Goal: Task Accomplishment & Management: Use online tool/utility

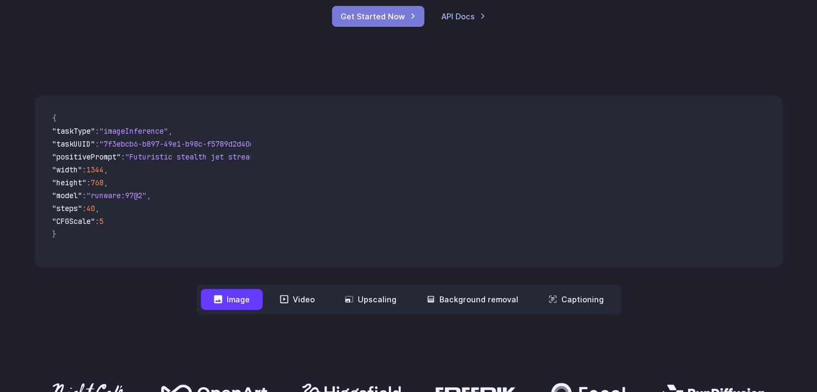
click at [395, 23] on link "Get Started Now" at bounding box center [378, 16] width 92 height 21
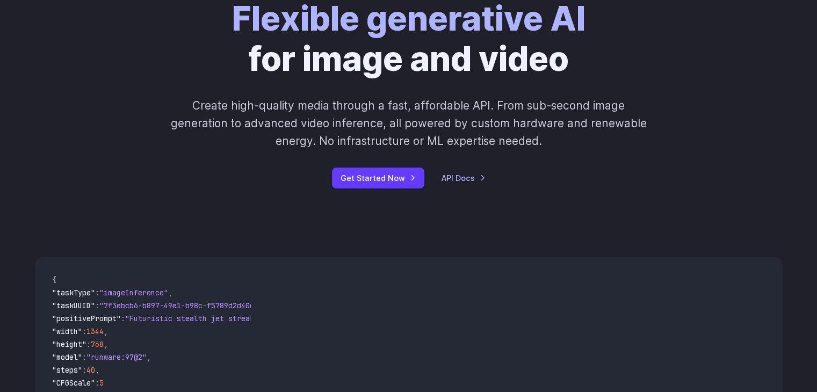
scroll to position [376, 0]
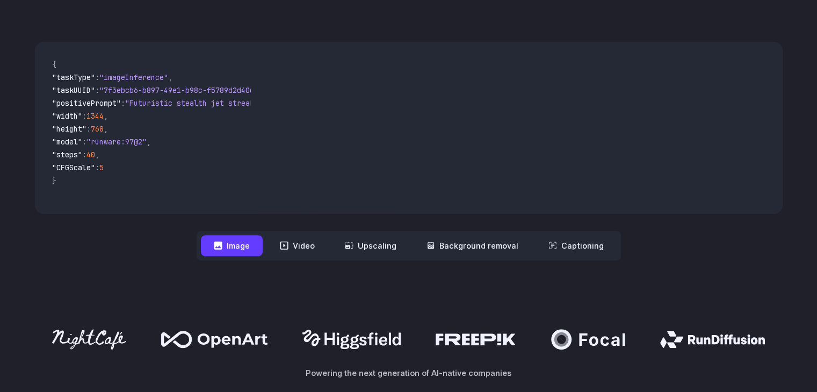
drag, startPoint x: 143, startPoint y: 180, endPoint x: 133, endPoint y: 172, distance: 13.0
click at [134, 174] on code "{ "taskType" : "imageInference" , "taskUUID" : "7f3ebcb6-b897-49e1-b98c-f5789d2…" at bounding box center [147, 127] width 207 height 155
click at [262, 247] on button "Image" at bounding box center [232, 245] width 62 height 21
click at [309, 249] on button "Video" at bounding box center [297, 245] width 61 height 21
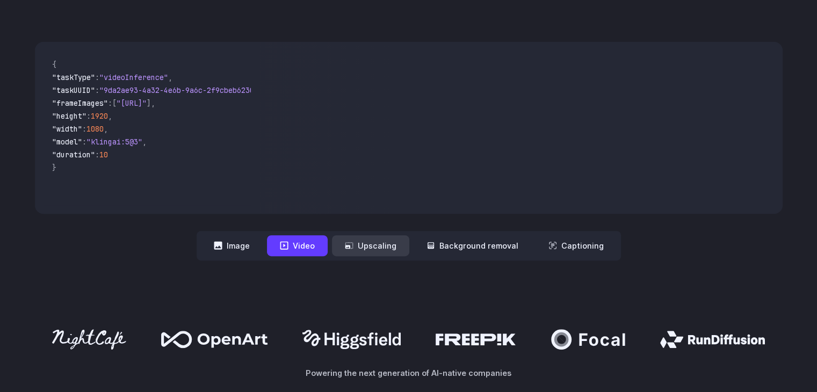
click at [391, 245] on button "Upscaling" at bounding box center [370, 245] width 77 height 21
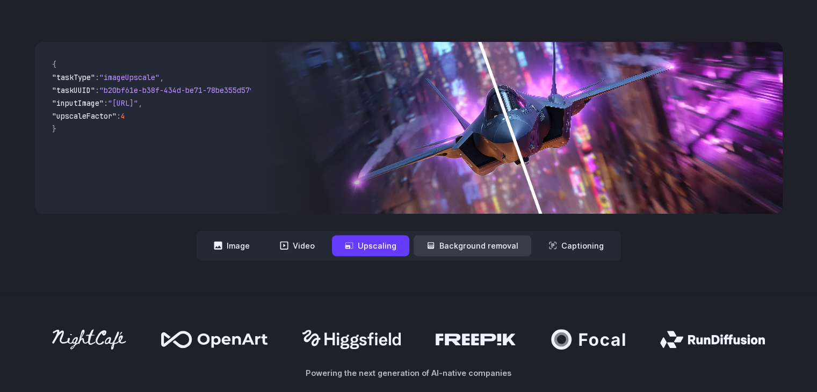
click at [447, 244] on button "Background removal" at bounding box center [473, 245] width 118 height 21
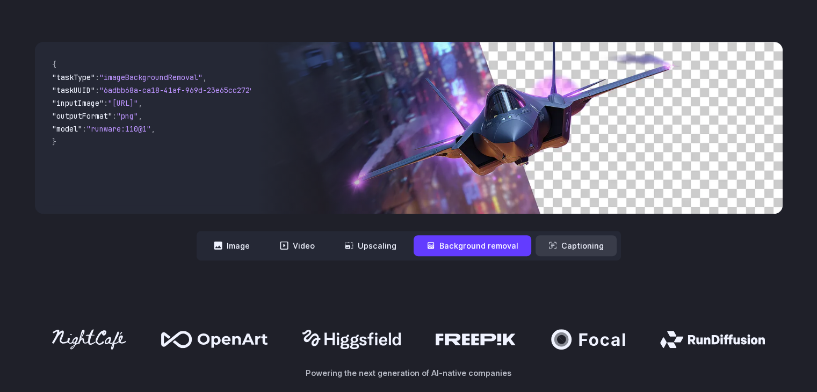
click at [564, 239] on button "Captioning" at bounding box center [575, 245] width 81 height 21
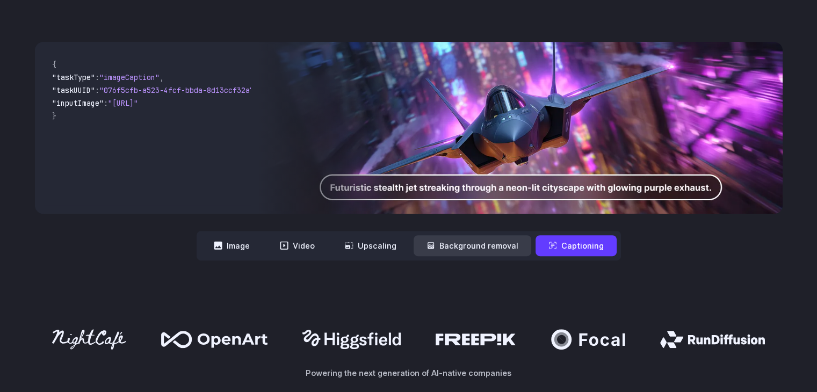
click at [473, 256] on button "Background removal" at bounding box center [473, 245] width 118 height 21
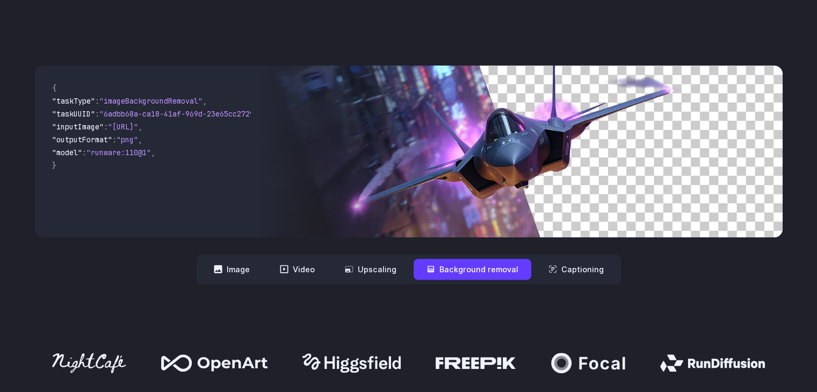
scroll to position [322, 0]
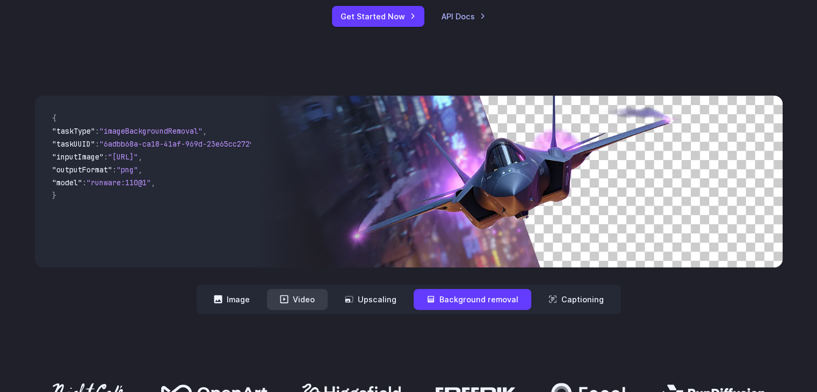
drag, startPoint x: 363, startPoint y: 294, endPoint x: 321, endPoint y: 297, distance: 41.4
click at [357, 295] on button "Upscaling" at bounding box center [370, 299] width 77 height 21
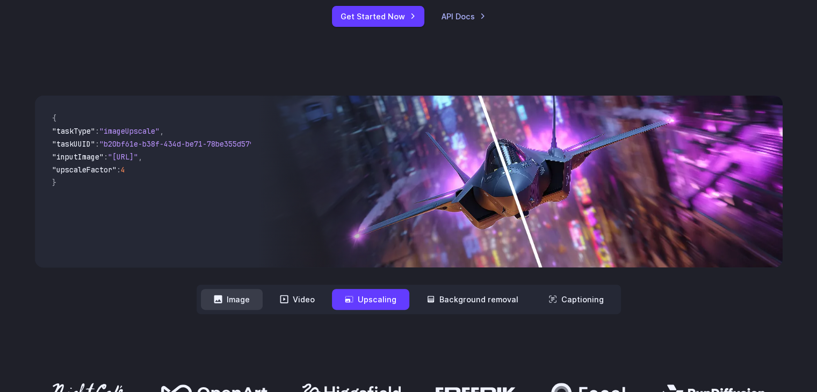
drag, startPoint x: 317, startPoint y: 299, endPoint x: 238, endPoint y: 292, distance: 79.8
click at [307, 297] on button "Video" at bounding box center [297, 299] width 61 height 21
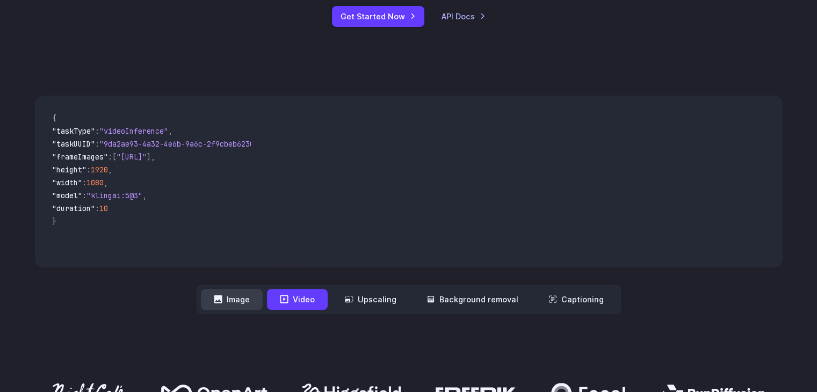
click at [224, 293] on button "Image" at bounding box center [232, 299] width 62 height 21
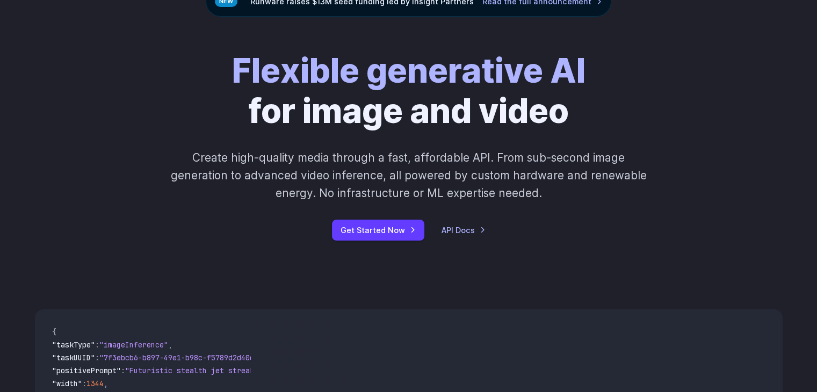
scroll to position [107, 0]
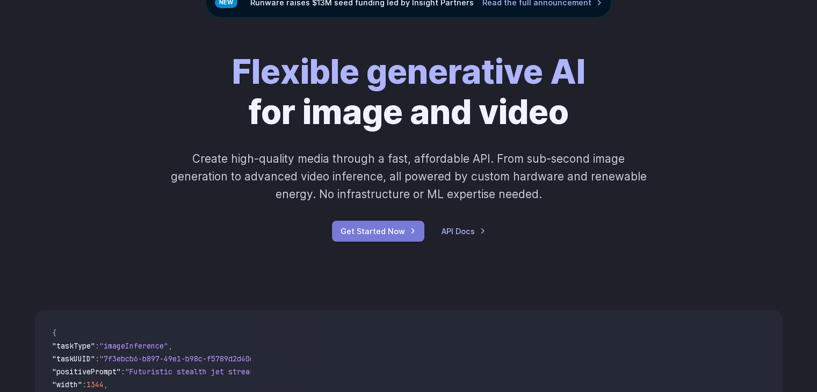
click at [402, 230] on link "Get Started Now" at bounding box center [378, 231] width 92 height 21
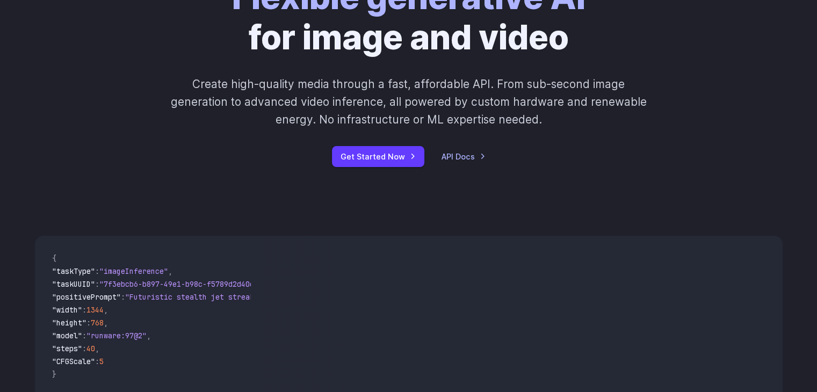
drag, startPoint x: 206, startPoint y: 229, endPoint x: 370, endPoint y: 243, distance: 163.9
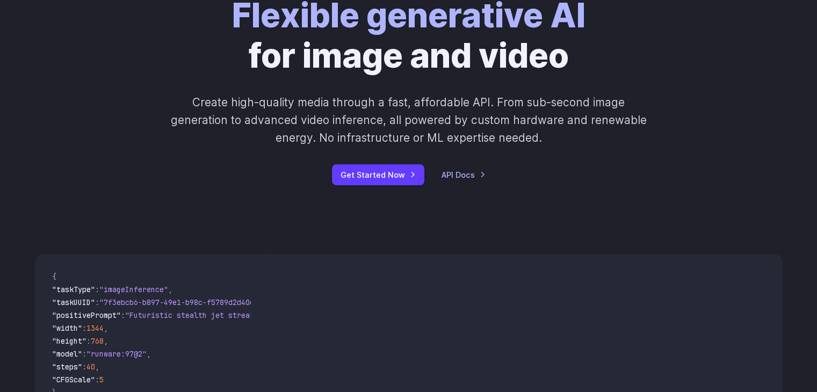
scroll to position [161, 0]
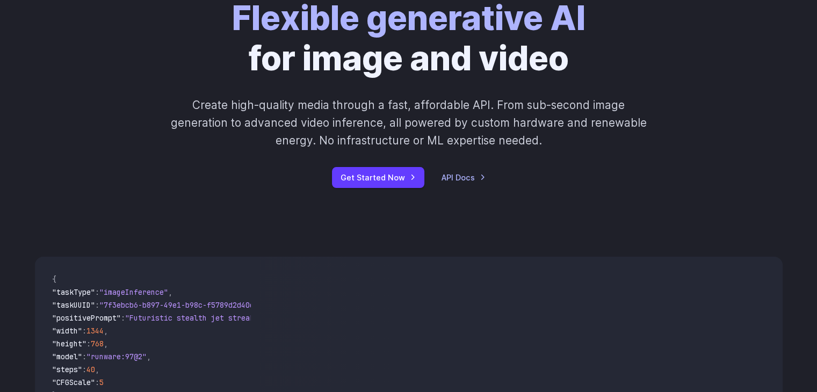
drag, startPoint x: 370, startPoint y: 243, endPoint x: 715, endPoint y: 197, distance: 348.9
click at [735, 202] on div "Flexible generative AI for image and video Create high-quality media through a …" at bounding box center [408, 93] width 817 height 258
click at [483, 175] on link "API Docs" at bounding box center [463, 177] width 44 height 12
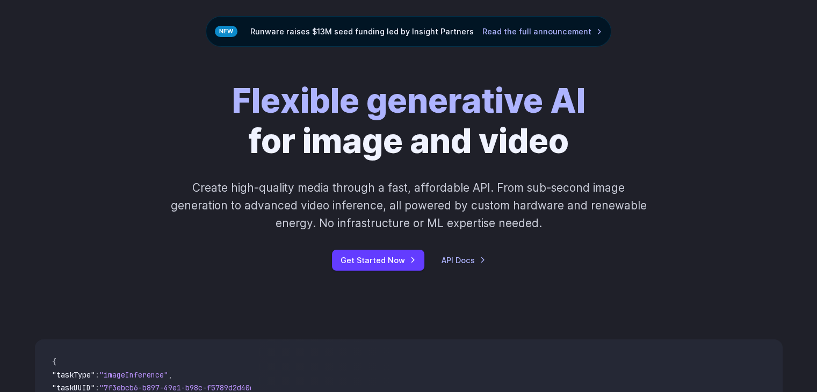
scroll to position [0, 0]
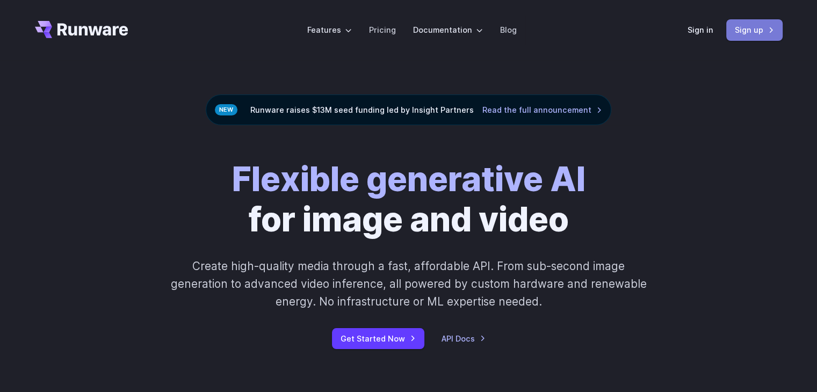
click at [760, 32] on link "Sign up" at bounding box center [754, 29] width 56 height 21
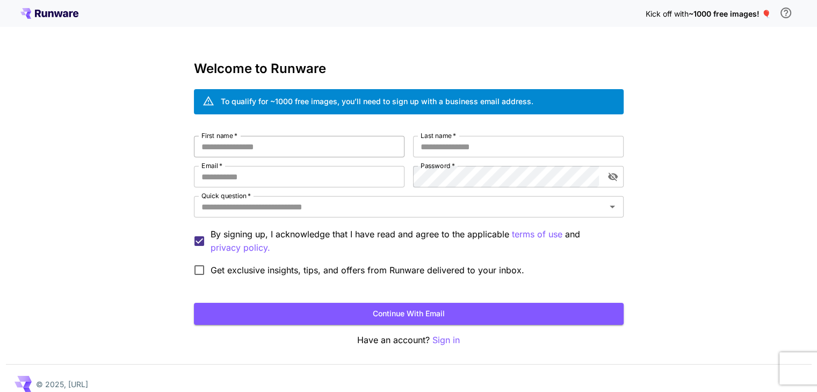
click at [276, 141] on input "First name   *" at bounding box center [299, 146] width 211 height 21
type input "**"
click at [454, 151] on input "Last name   *" at bounding box center [518, 146] width 211 height 21
type input "*******"
click at [325, 178] on input "Email   *" at bounding box center [299, 176] width 211 height 21
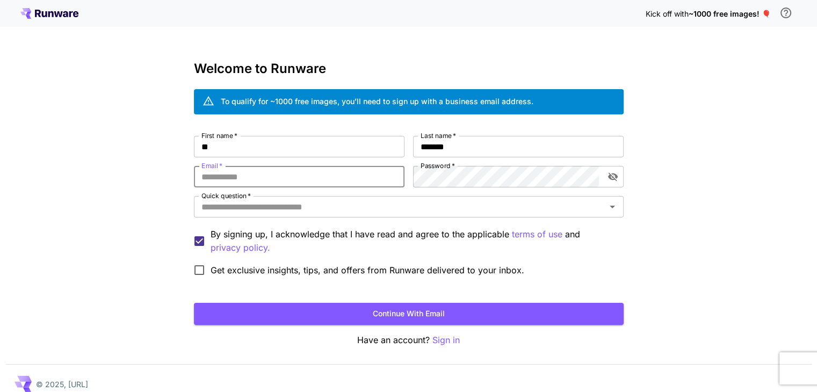
type input "**********"
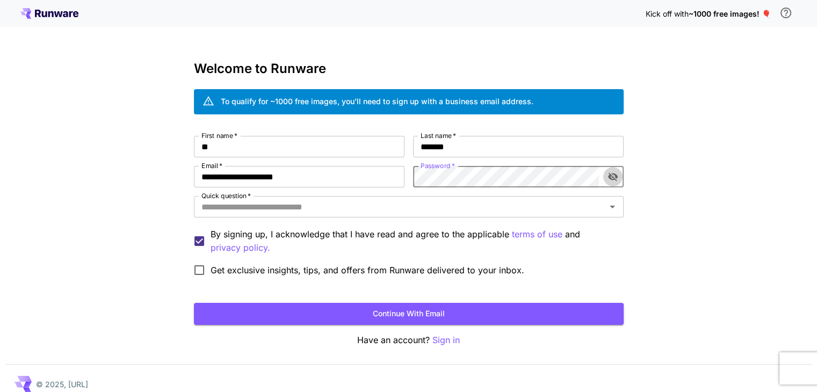
click at [613, 178] on icon "toggle password visibility" at bounding box center [612, 177] width 10 height 9
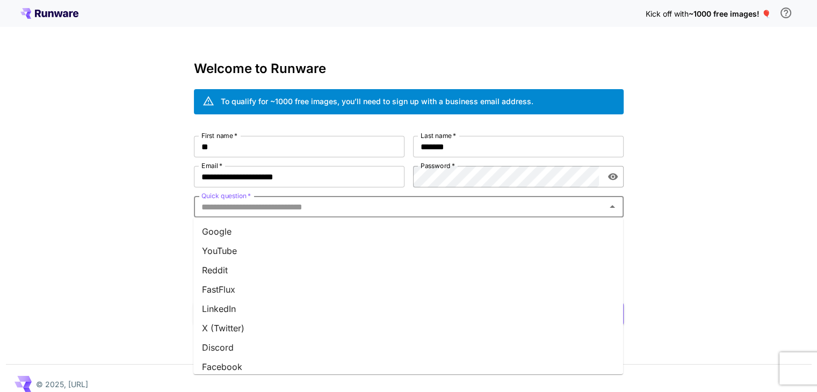
click at [590, 209] on input "Quick question   *" at bounding box center [400, 206] width 406 height 15
click at [292, 233] on li "Google" at bounding box center [408, 231] width 430 height 19
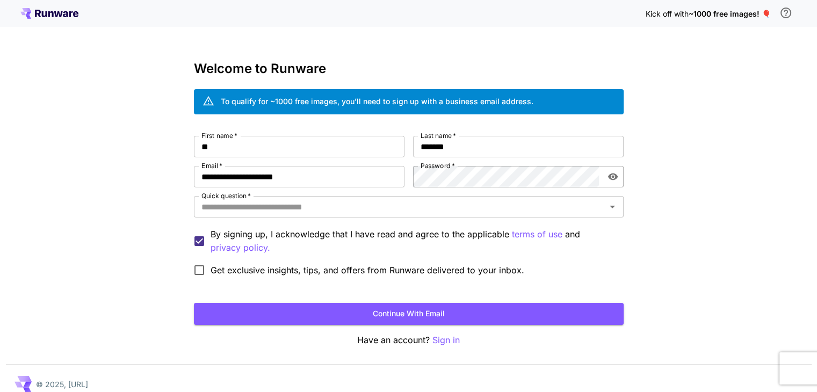
type input "******"
click at [265, 303] on button "Continue with email" at bounding box center [409, 314] width 430 height 22
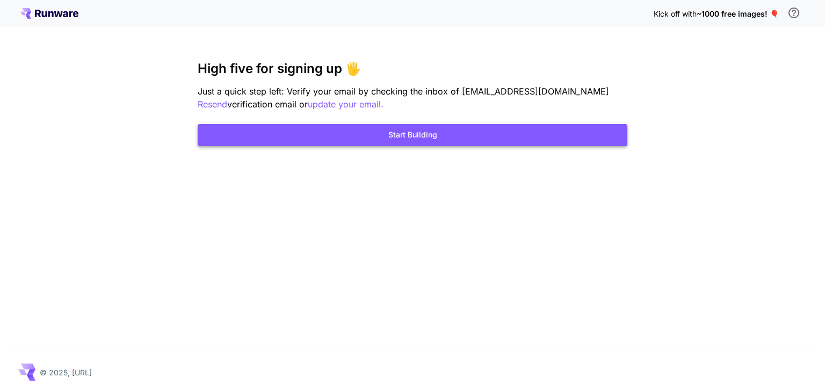
click at [493, 134] on button "Start Building" at bounding box center [413, 135] width 430 height 22
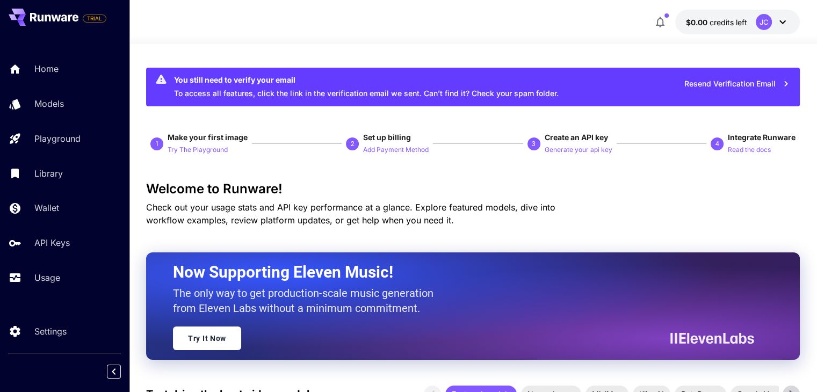
click at [77, 52] on div "Home Models Playground Library Wallet API Keys Usage" at bounding box center [64, 173] width 129 height 278
click at [75, 61] on link "Home" at bounding box center [64, 69] width 129 height 26
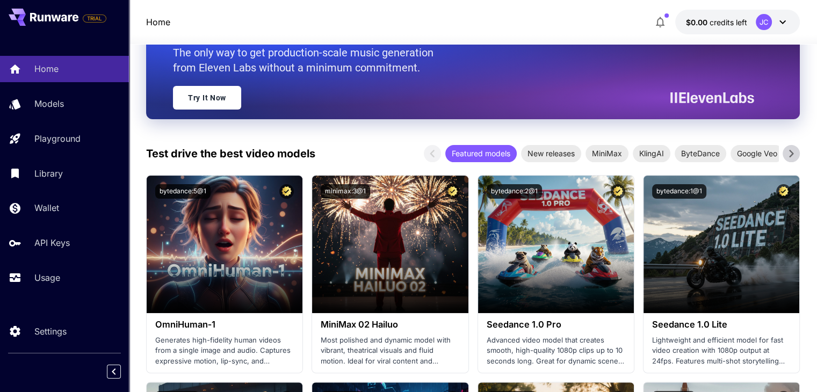
scroll to position [269, 0]
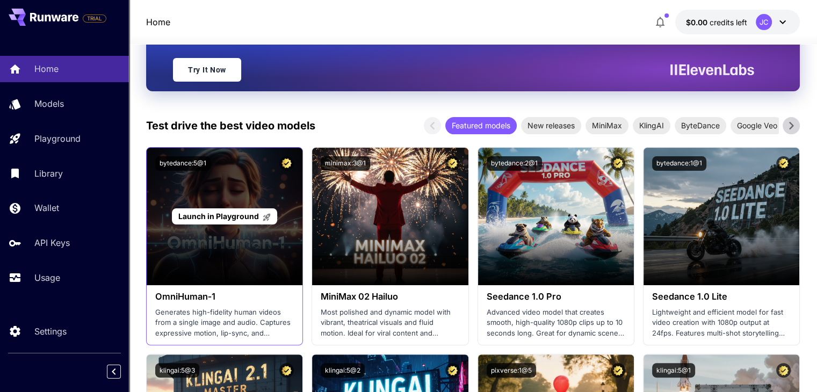
click at [267, 219] on icon at bounding box center [267, 218] width 8 height 8
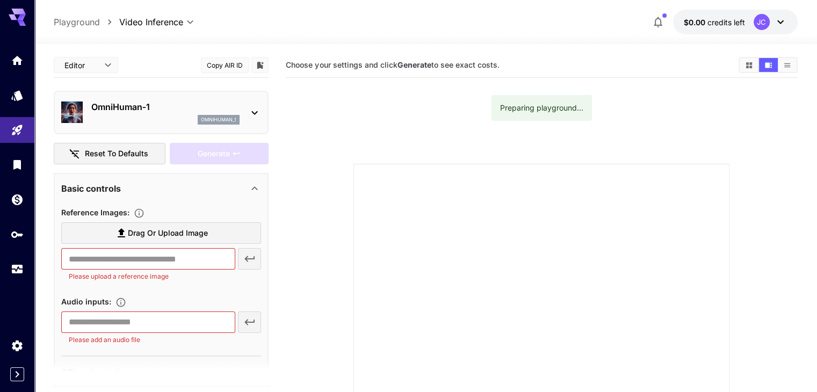
click at [238, 119] on div "omnihuman_1" at bounding box center [219, 120] width 42 height 10
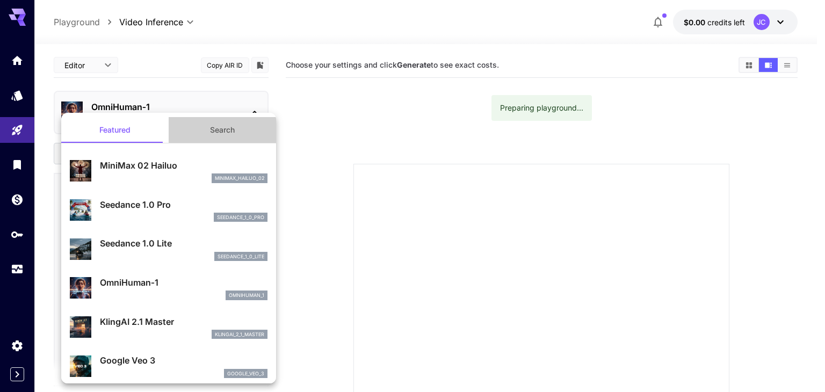
click at [221, 125] on button "Search" at bounding box center [222, 130] width 107 height 26
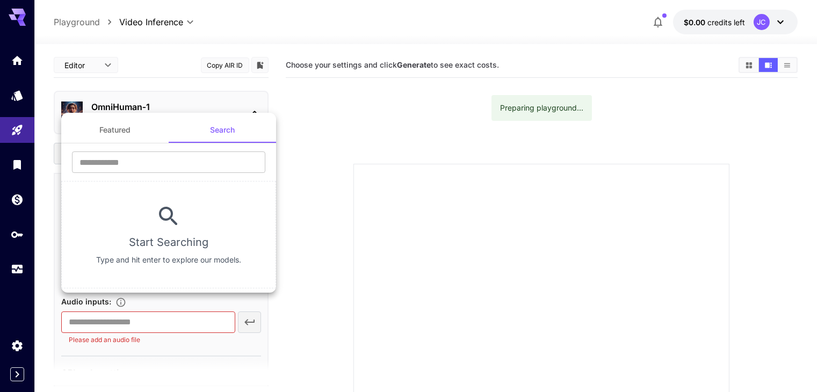
click at [86, 129] on button "Featured" at bounding box center [114, 130] width 107 height 26
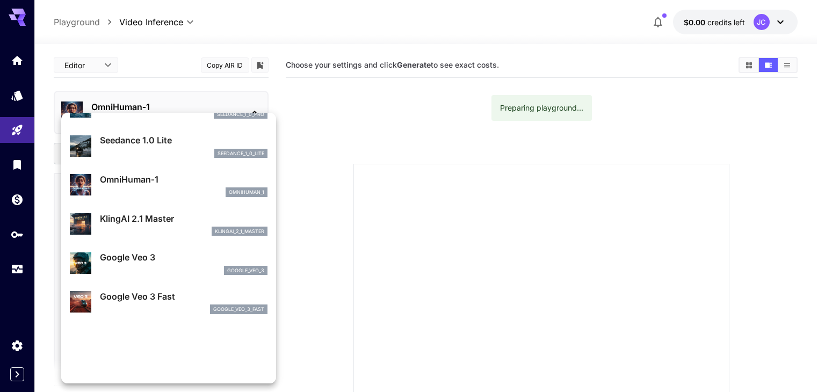
scroll to position [107, 0]
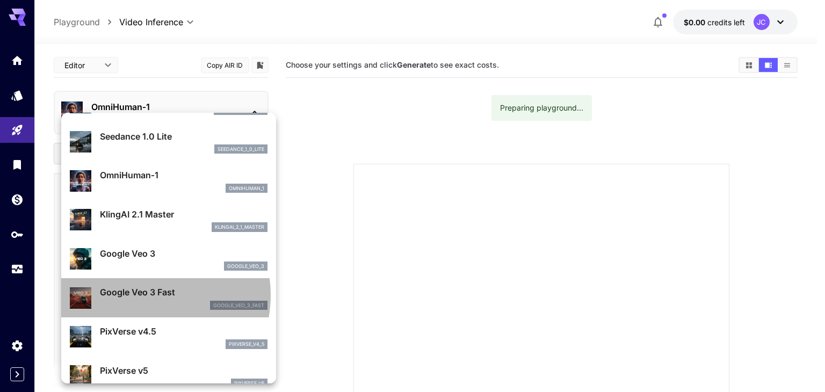
drag, startPoint x: 142, startPoint y: 295, endPoint x: 137, endPoint y: 287, distance: 8.9
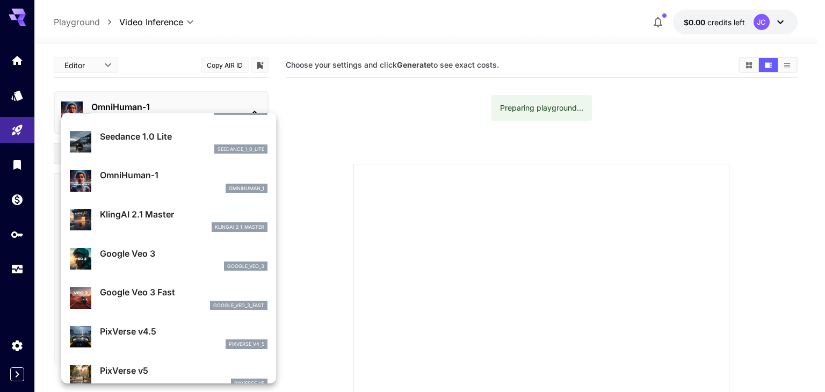
drag, startPoint x: 137, startPoint y: 287, endPoint x: 405, endPoint y: 331, distance: 271.6
click at [418, 334] on div at bounding box center [412, 196] width 825 height 392
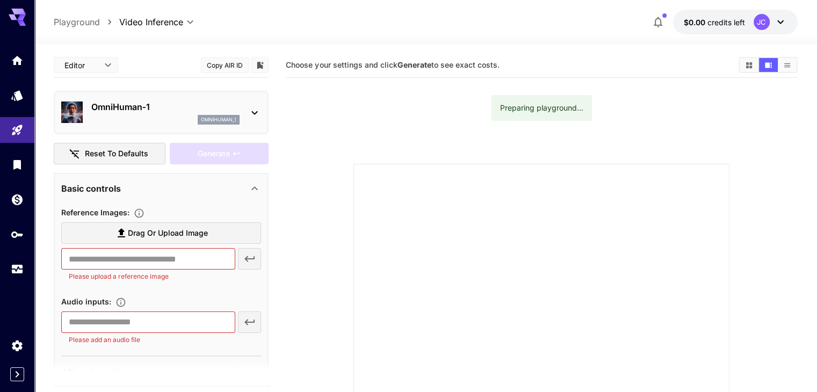
click at [260, 130] on div "OmniHuman‑1 omnihuman_1" at bounding box center [161, 113] width 215 height 44
click at [242, 127] on div "OmniHuman‑1 omnihuman_1" at bounding box center [161, 112] width 200 height 33
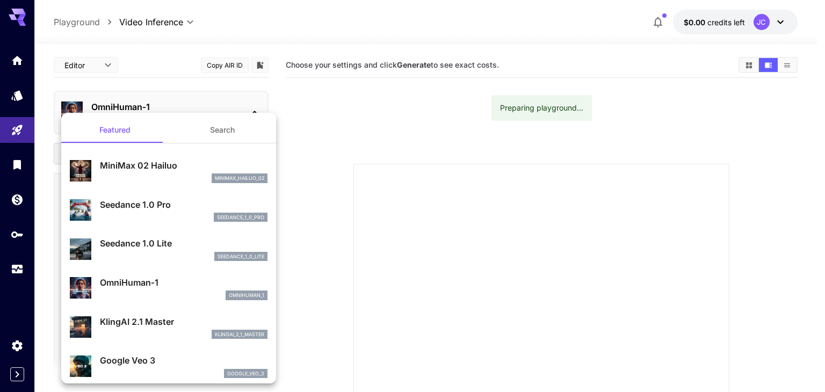
click at [87, 276] on div "OmniHuman‑1 omnihuman_1" at bounding box center [169, 288] width 198 height 33
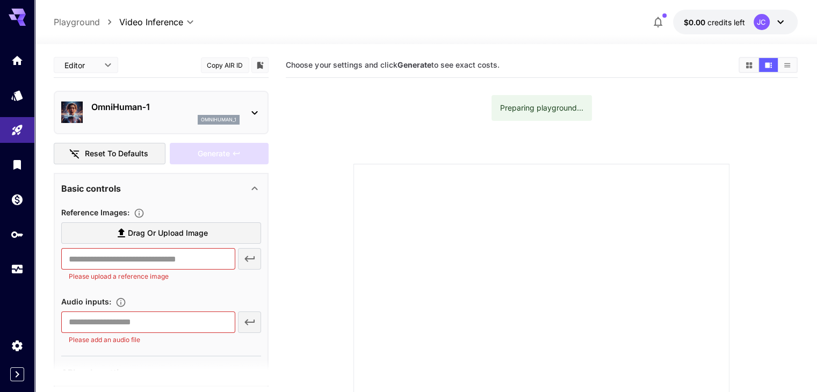
click at [172, 125] on div "OmniHuman‑1 omnihuman_1" at bounding box center [161, 112] width 200 height 33
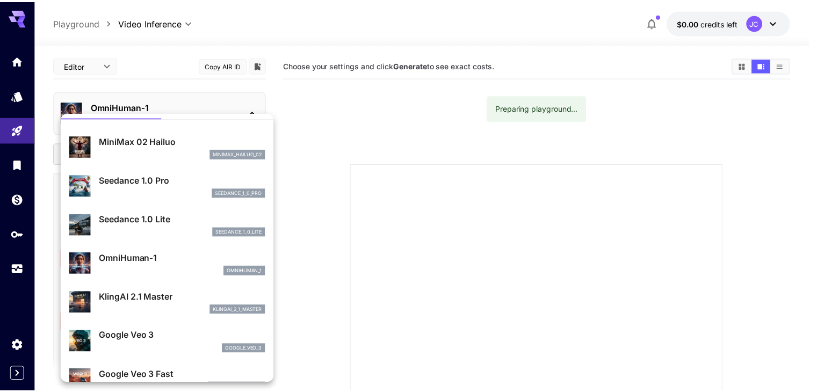
scroll to position [54, 0]
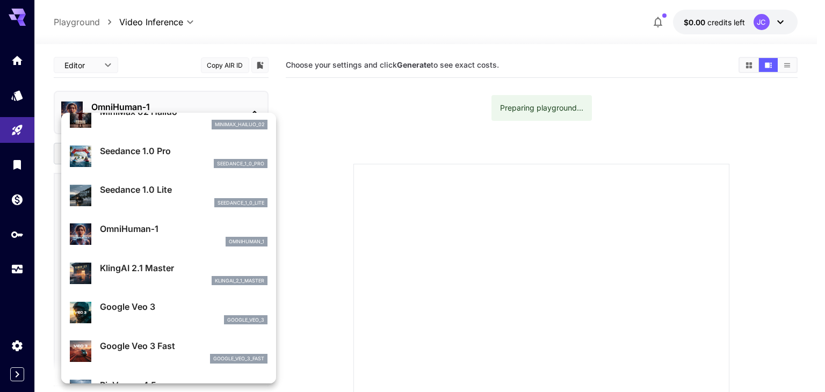
click at [108, 318] on div "google_veo_3" at bounding box center [184, 320] width 168 height 10
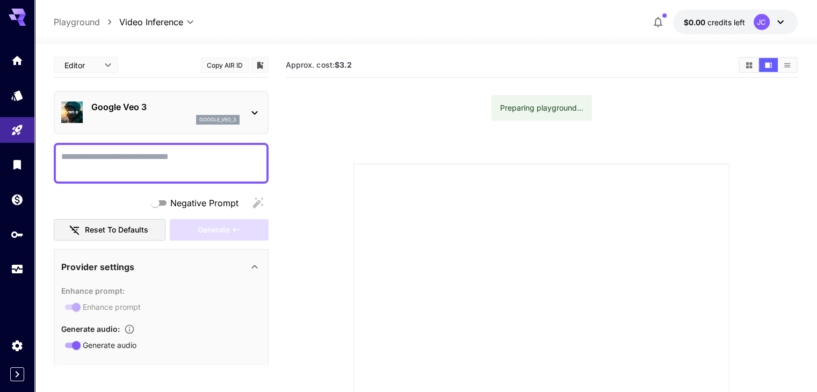
click at [196, 162] on textarea "Negative Prompt" at bounding box center [161, 163] width 200 height 26
click at [173, 158] on textarea "**********" at bounding box center [161, 163] width 200 height 26
type textarea "**********"
click at [198, 228] on div "Generate" at bounding box center [219, 230] width 99 height 22
click at [117, 226] on button "Reset to defaults" at bounding box center [110, 230] width 112 height 22
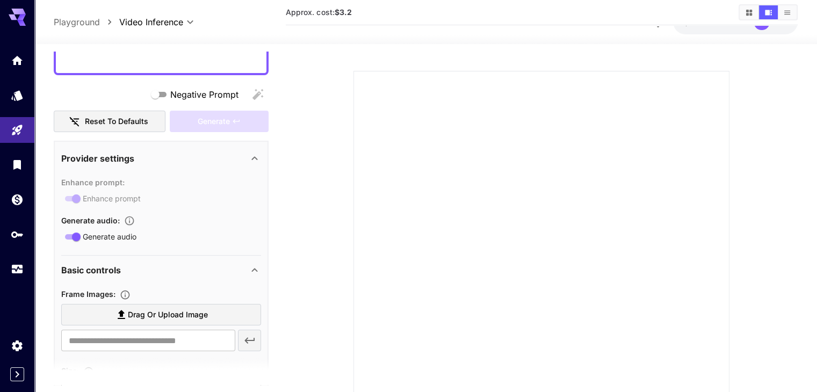
scroll to position [0, 0]
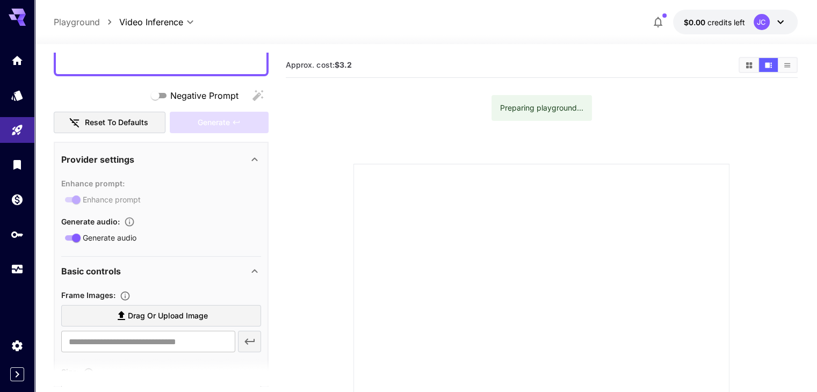
click at [761, 23] on div "JC" at bounding box center [762, 22] width 16 height 16
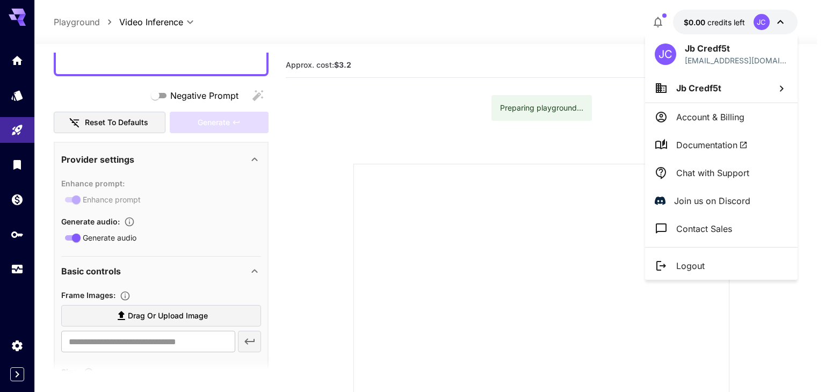
drag, startPoint x: 507, startPoint y: 141, endPoint x: 523, endPoint y: 137, distance: 15.9
click at [506, 141] on div at bounding box center [412, 196] width 825 height 392
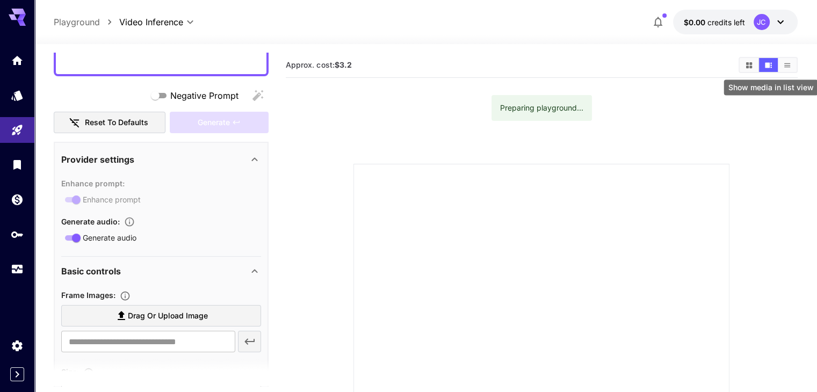
click at [788, 60] on button "Show media in list view" at bounding box center [787, 65] width 19 height 14
click at [770, 63] on icon "Show media in video view" at bounding box center [768, 65] width 8 height 8
drag, startPoint x: 277, startPoint y: 181, endPoint x: 521, endPoint y: 186, distance: 243.9
click at [522, 189] on div at bounding box center [541, 352] width 376 height 376
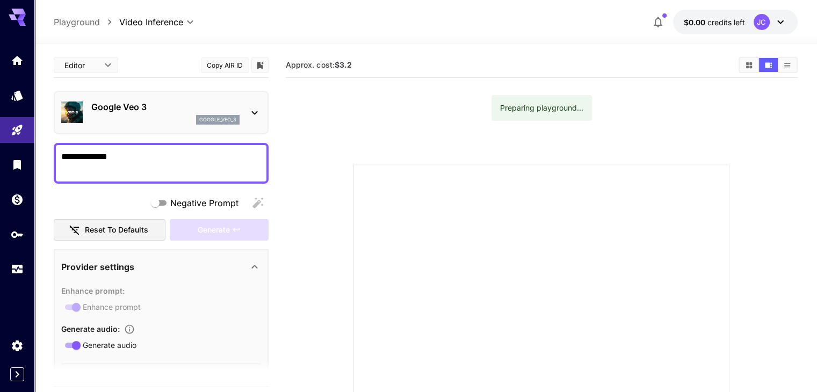
click at [259, 126] on div "Google Veo 3 google_veo_3" at bounding box center [161, 112] width 200 height 33
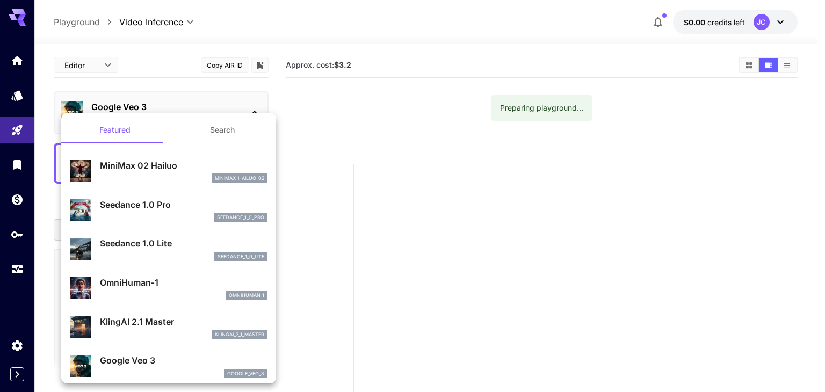
click at [184, 164] on p "MiniMax 02 Hailuo" at bounding box center [184, 165] width 168 height 13
type input "*"
type input "**********"
type input "***"
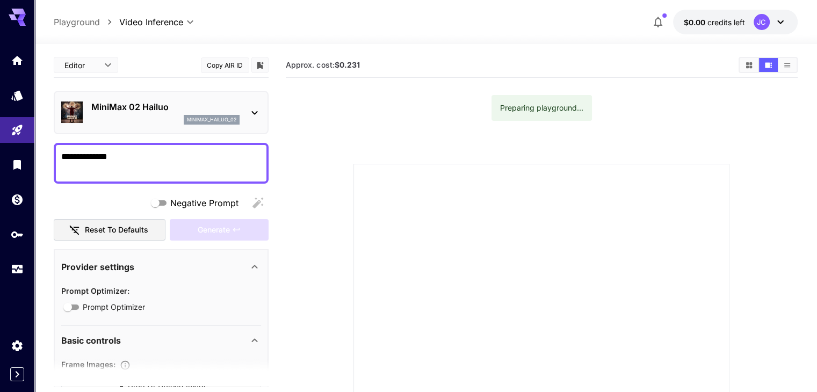
click at [188, 151] on textarea "**********" at bounding box center [161, 163] width 200 height 26
click at [245, 120] on div "MiniMax 02 Hailuo minimax_hailuo_02" at bounding box center [161, 112] width 200 height 33
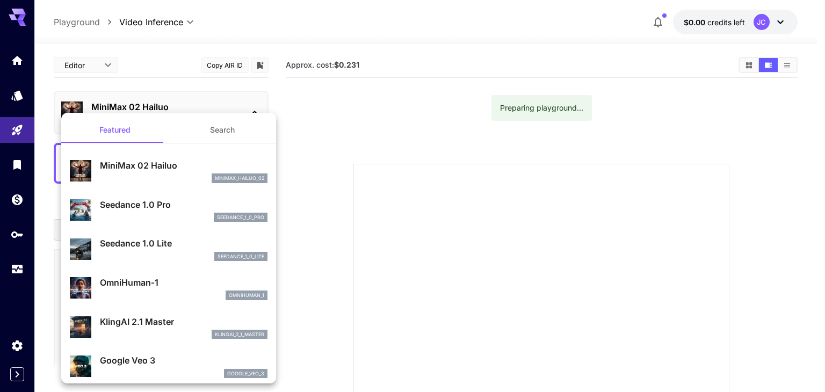
click at [150, 269] on li "OmniHuman‑1 omnihuman_1" at bounding box center [168, 288] width 215 height 39
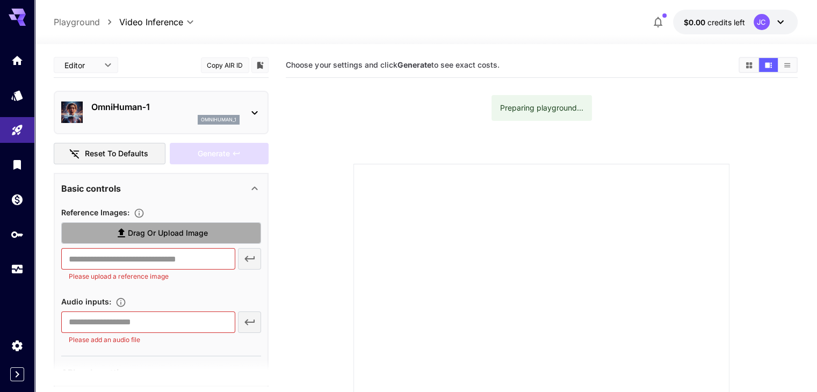
click at [128, 234] on span "Drag or upload image" at bounding box center [168, 233] width 80 height 13
click at [0, 0] on input "Drag or upload image" at bounding box center [0, 0] width 0 height 0
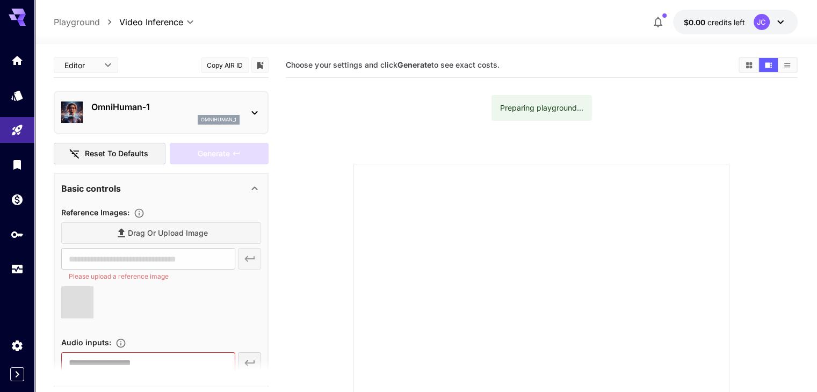
type input "**********"
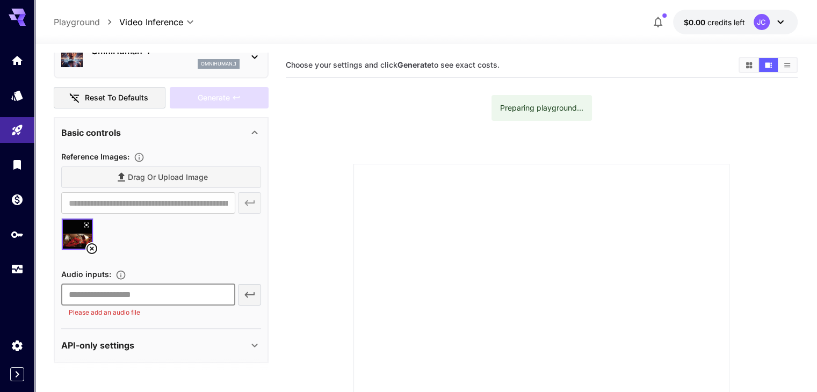
scroll to position [58, 0]
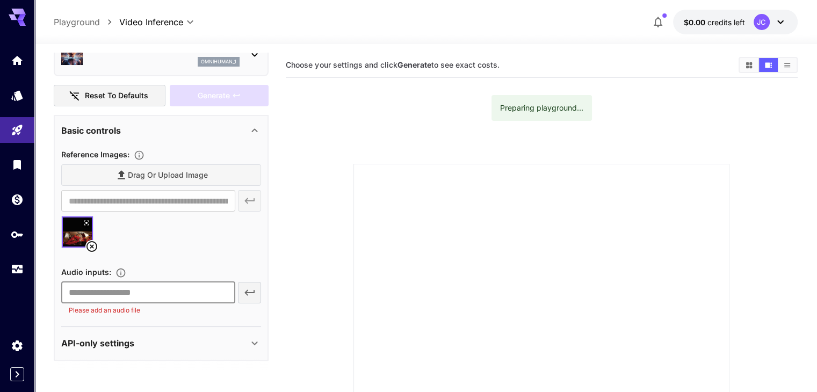
drag, startPoint x: 185, startPoint y: 297, endPoint x: 176, endPoint y: 279, distance: 20.4
drag, startPoint x: 176, startPoint y: 279, endPoint x: 189, endPoint y: 295, distance: 20.6
click at [189, 295] on input "text" at bounding box center [147, 292] width 173 height 21
click at [245, 289] on div "​ Please add an audio file" at bounding box center [161, 299] width 200 height 34
click at [191, 293] on input "text" at bounding box center [147, 292] width 173 height 21
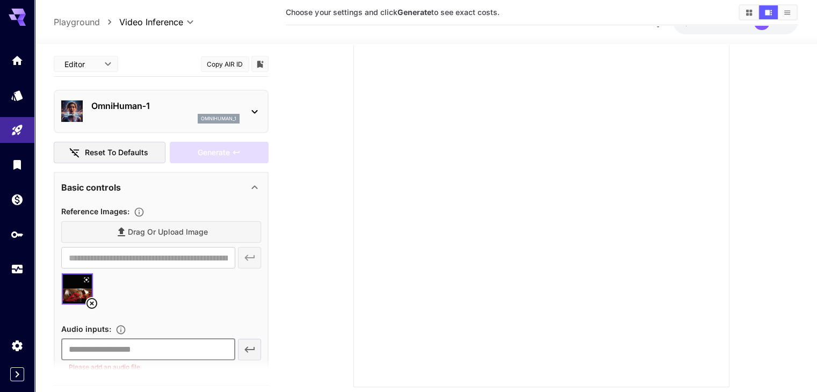
scroll to position [0, 0]
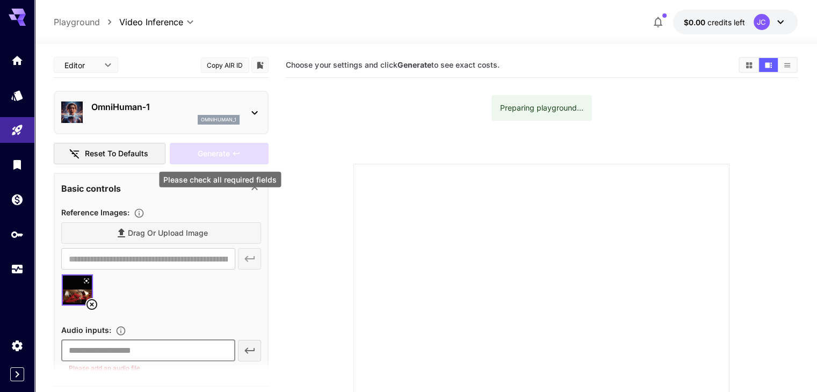
click at [235, 144] on div "Generate" at bounding box center [219, 154] width 99 height 22
drag, startPoint x: 227, startPoint y: 146, endPoint x: 209, endPoint y: 148, distance: 17.9
click at [211, 148] on div "Generate" at bounding box center [219, 154] width 99 height 22
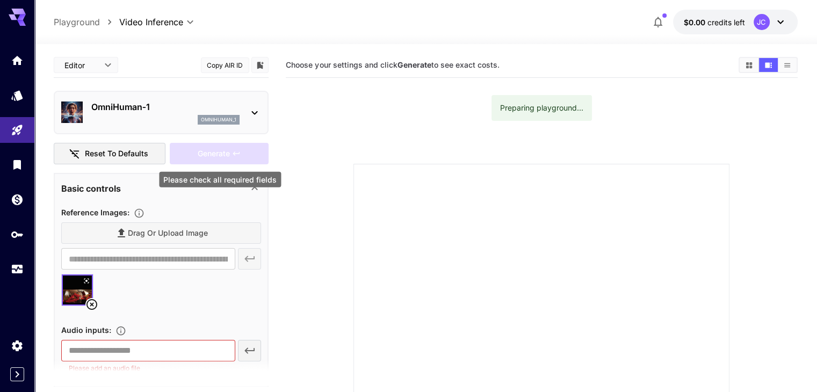
click at [209, 148] on div "Generate" at bounding box center [219, 154] width 99 height 22
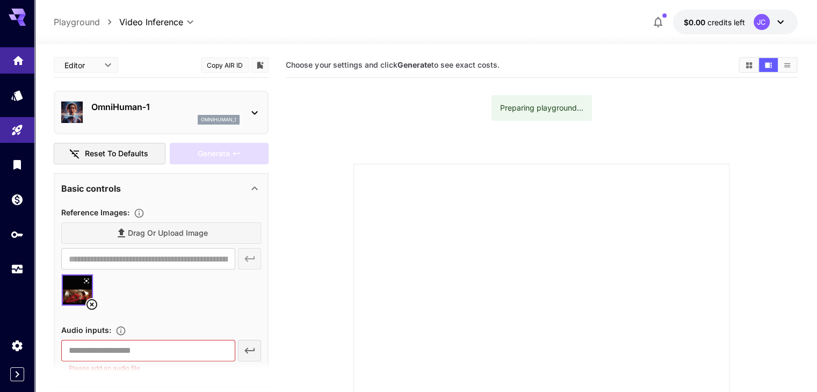
click at [13, 65] on body "**********" at bounding box center [408, 286] width 817 height 572
click at [18, 61] on icon "Home" at bounding box center [18, 57] width 13 height 13
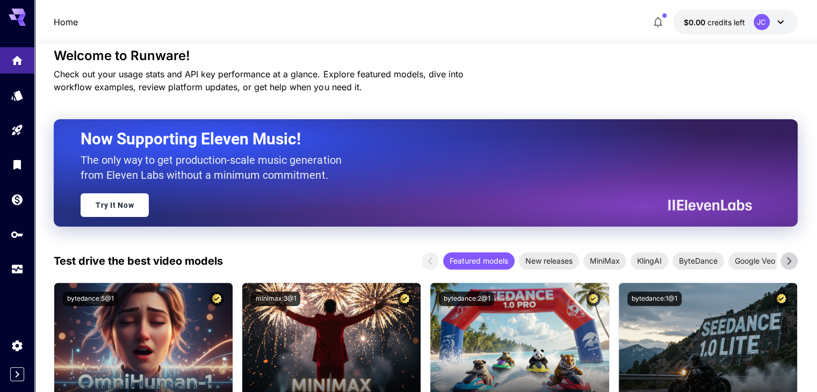
scroll to position [430, 0]
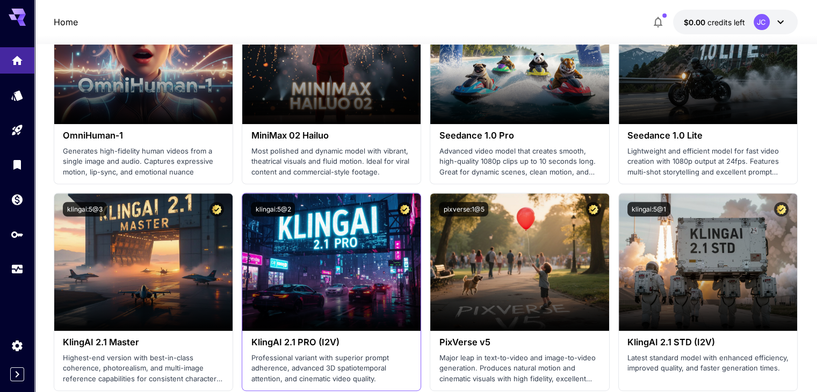
click at [273, 365] on p "Professional variant with superior prompt adherence, advanced 3D spatiotemporal…" at bounding box center [331, 369] width 161 height 32
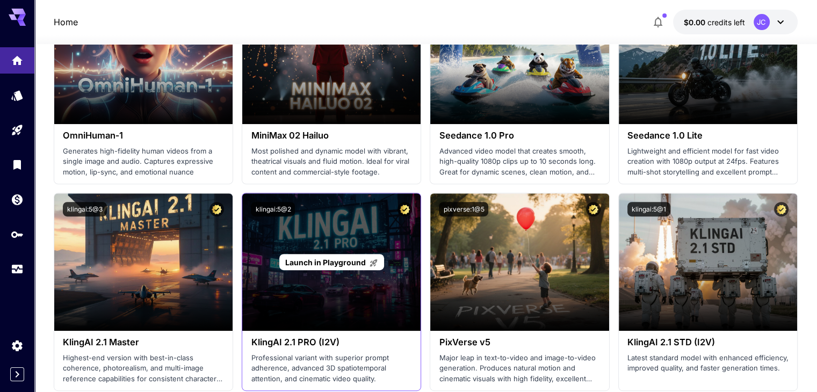
click at [357, 276] on div "Launch in Playground" at bounding box center [331, 261] width 178 height 137
click at [314, 267] on p "Launch in Playground" at bounding box center [331, 262] width 93 height 11
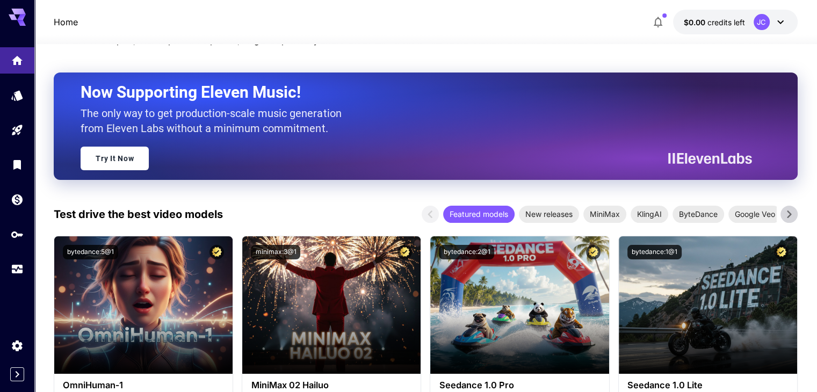
scroll to position [269, 0]
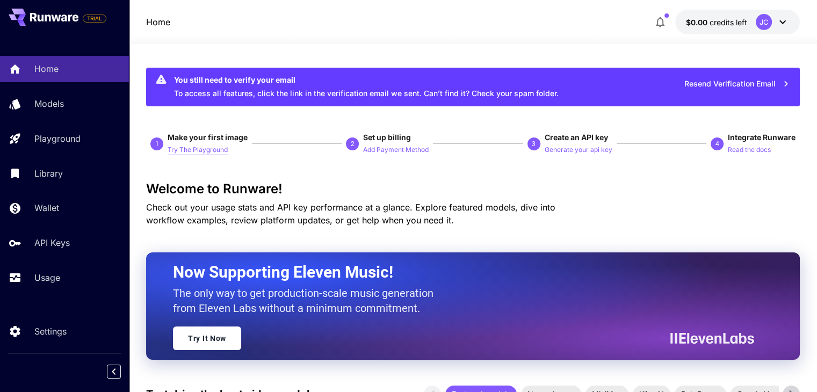
click at [192, 148] on p "Try The Playground" at bounding box center [198, 150] width 60 height 10
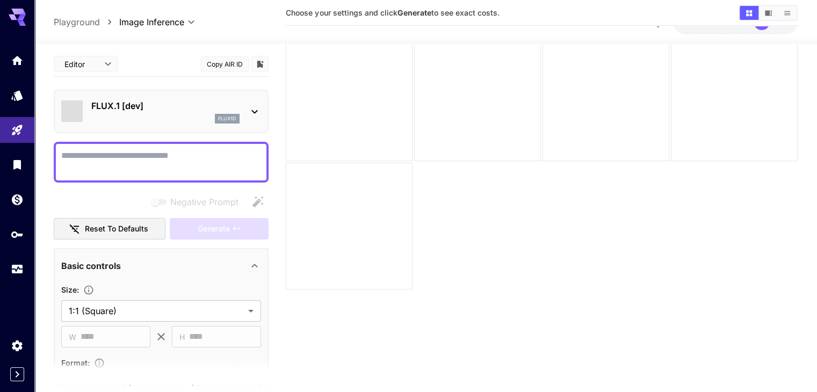
scroll to position [54, 0]
click at [98, 161] on textarea "Negative Prompt" at bounding box center [161, 162] width 200 height 26
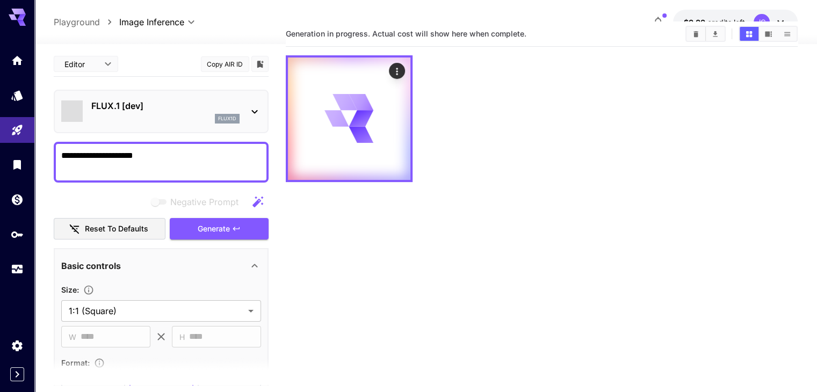
scroll to position [0, 0]
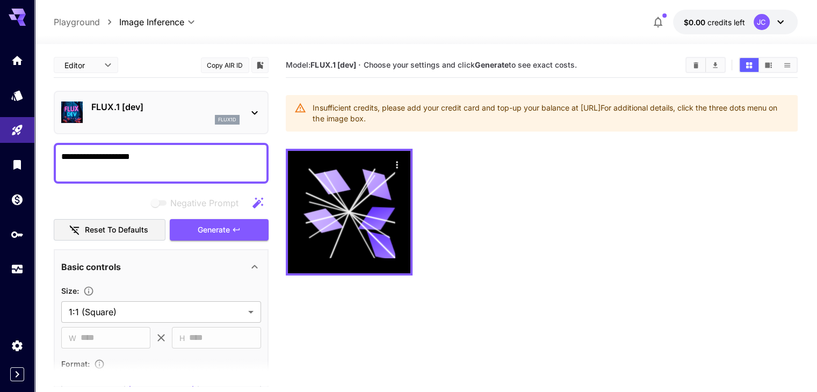
click at [208, 236] on button "Generate" at bounding box center [219, 230] width 99 height 22
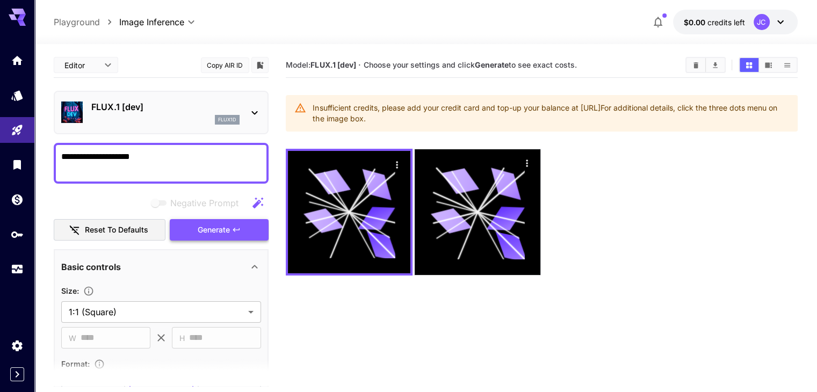
click at [247, 227] on button "Generate" at bounding box center [219, 230] width 99 height 22
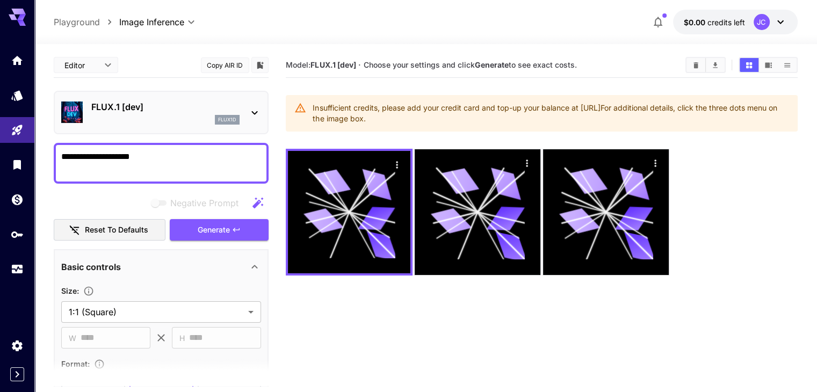
drag, startPoint x: 110, startPoint y: 155, endPoint x: 394, endPoint y: 250, distance: 299.1
click at [356, 240] on main "**********" at bounding box center [425, 253] width 743 height 401
type textarea "**********"
click at [214, 236] on button "Generate" at bounding box center [219, 230] width 99 height 22
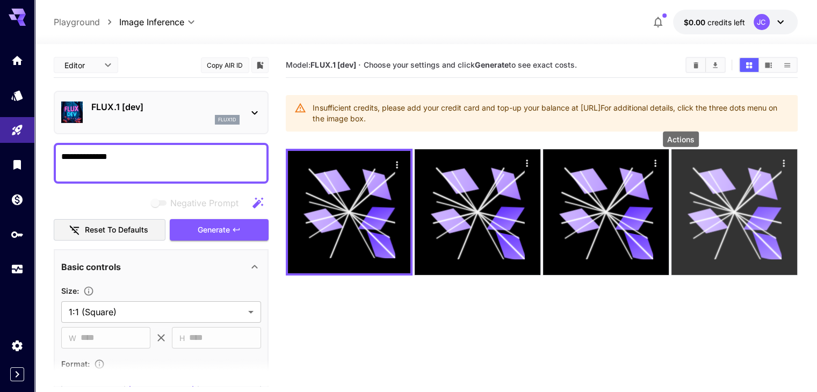
click at [778, 163] on icon "Actions" at bounding box center [783, 163] width 11 height 11
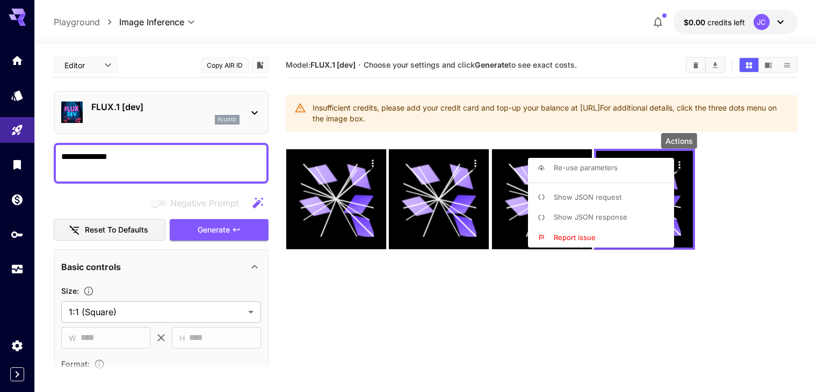
drag, startPoint x: 776, startPoint y: 247, endPoint x: 766, endPoint y: 243, distance: 10.4
click at [775, 245] on div at bounding box center [412, 196] width 825 height 392
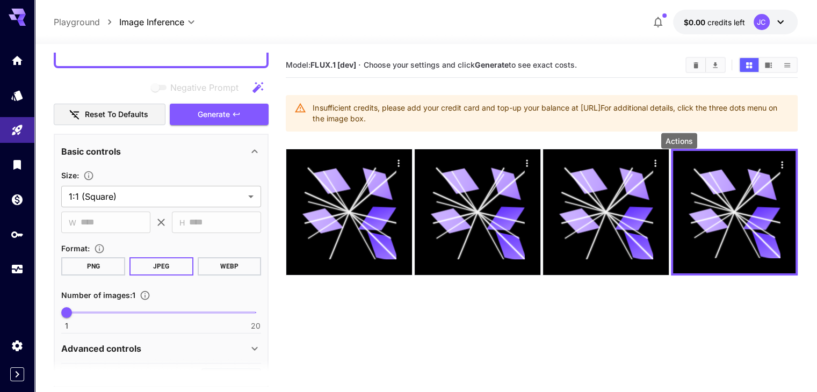
scroll to position [107, 0]
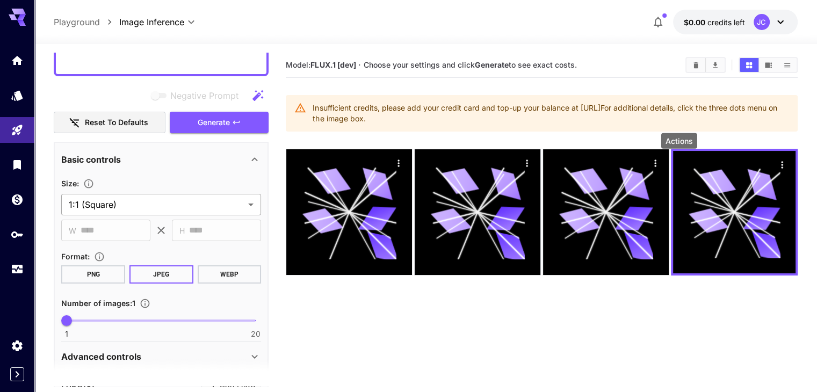
click at [154, 211] on body "**********" at bounding box center [408, 238] width 817 height 477
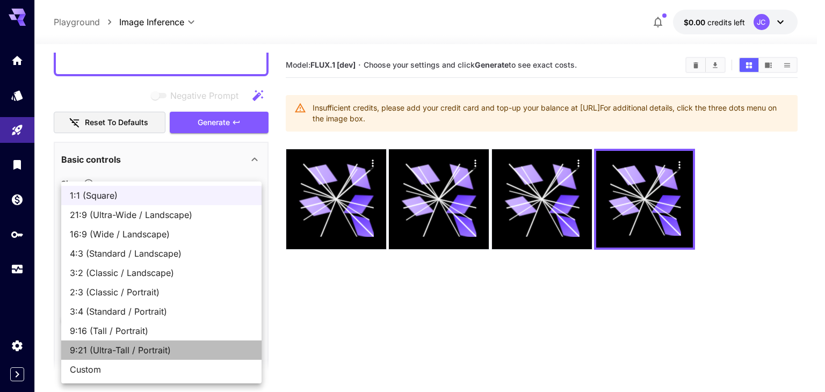
click at [147, 344] on span "9:21 (Ultra-Tall / Portrait)" at bounding box center [161, 350] width 183 height 13
type input "**********"
type input "***"
type input "****"
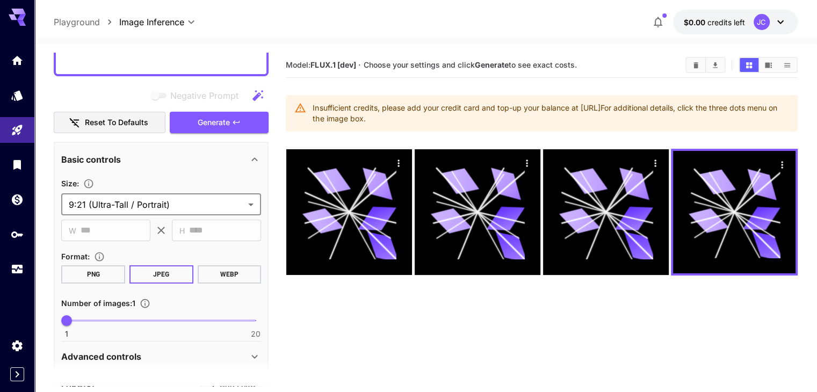
click at [112, 274] on button "PNG" at bounding box center [93, 274] width 64 height 18
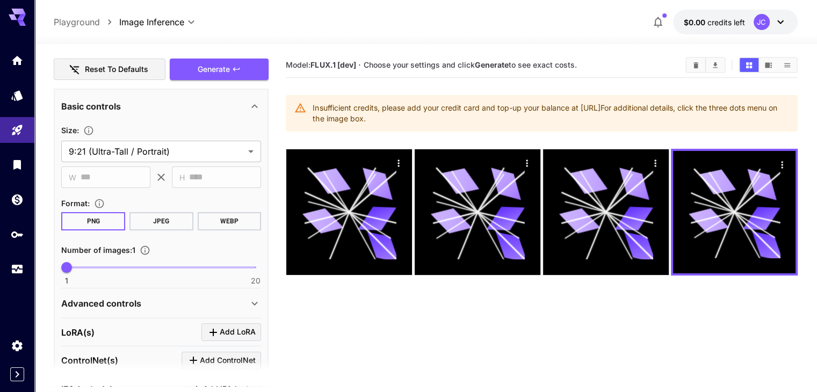
scroll to position [161, 0]
type input "**"
drag, startPoint x: 71, startPoint y: 265, endPoint x: 588, endPoint y: 284, distance: 517.0
click at [581, 284] on main "**********" at bounding box center [425, 253] width 743 height 401
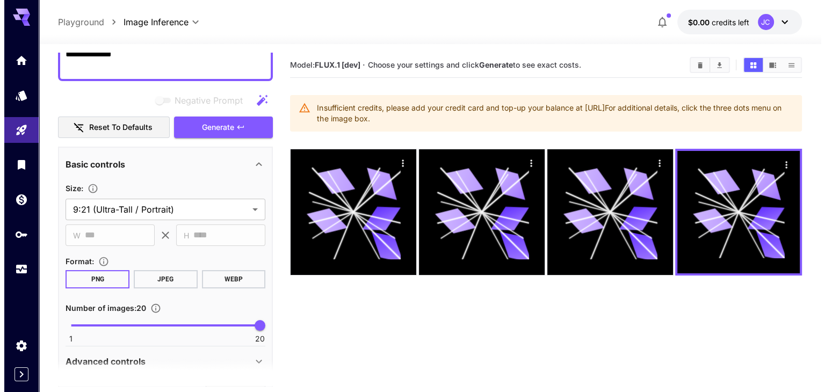
scroll to position [0, 0]
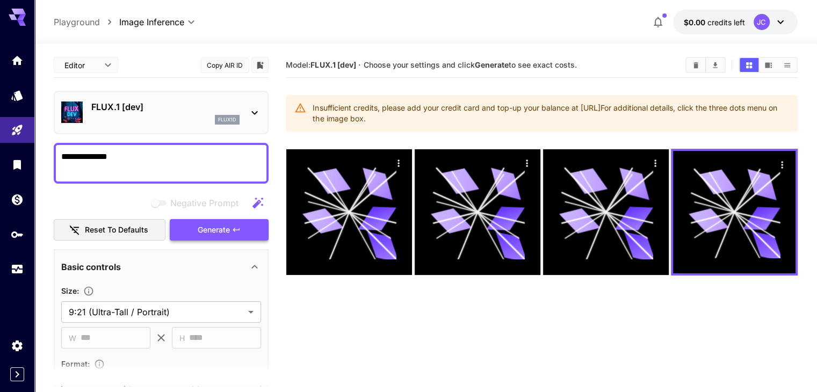
click at [228, 221] on button "Generate" at bounding box center [219, 230] width 99 height 22
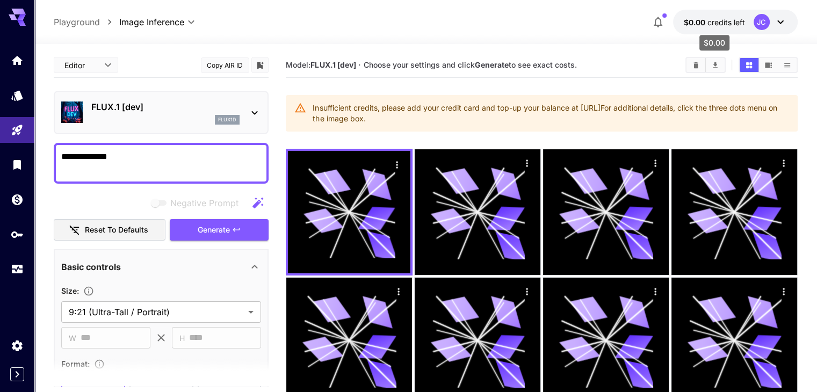
click at [716, 26] on span "credits left" at bounding box center [726, 22] width 38 height 9
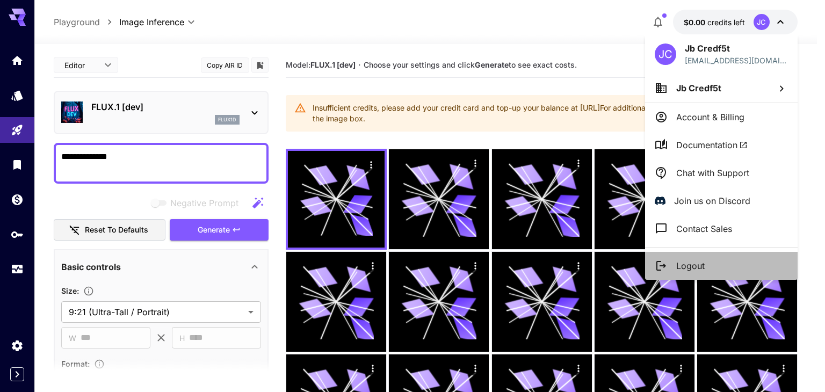
click at [689, 261] on p "Logout" at bounding box center [690, 265] width 28 height 13
